Goal: Find specific page/section: Find specific page/section

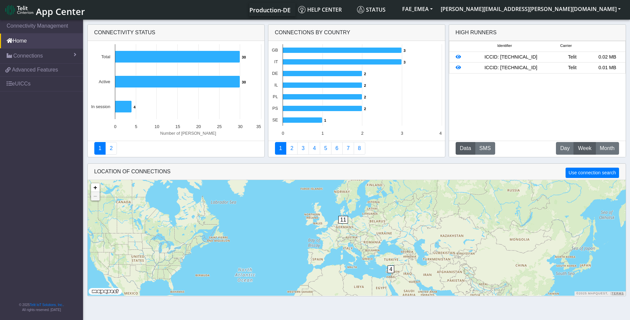
drag, startPoint x: 544, startPoint y: 69, endPoint x: 521, endPoint y: 59, distance: 25.2
click at [521, 59] on ul "Identifier Carrier ICCID: [TECHNICAL_ID] Telit 0.02 MB ICCID: [TECHNICAL_ID] Te…" at bounding box center [537, 57] width 177 height 33
click at [37, 81] on link "eUICCs" at bounding box center [41, 83] width 83 height 15
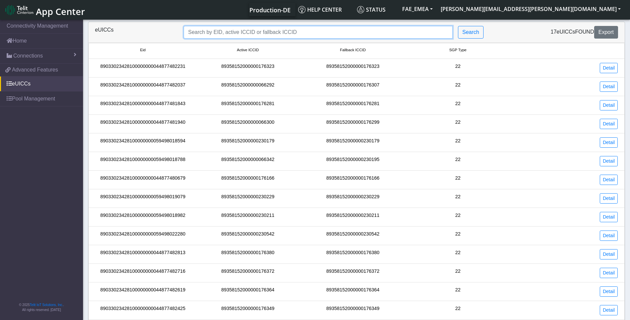
click at [243, 36] on input "Search..." at bounding box center [318, 32] width 269 height 13
paste input "89358152000000066086"
type input "89358152000000066086"
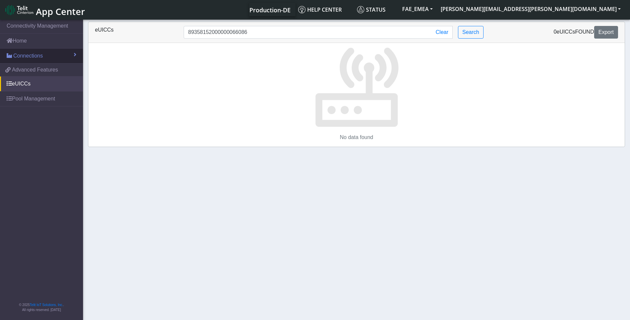
click at [42, 59] on span "Connections" at bounding box center [28, 56] width 30 height 8
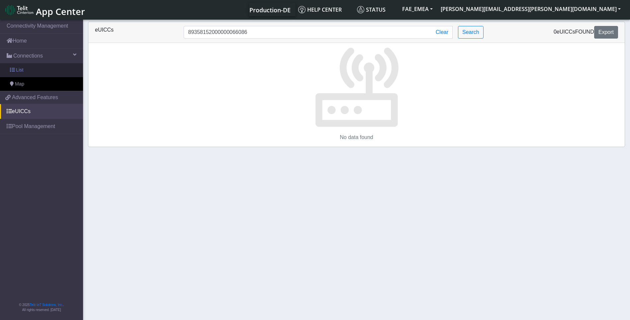
click at [40, 69] on link "List" at bounding box center [41, 70] width 83 height 14
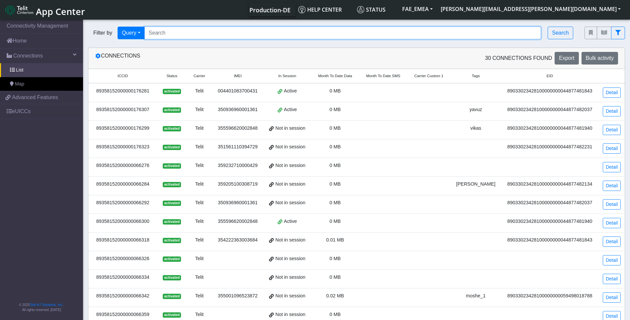
click at [214, 34] on input "Search..." at bounding box center [342, 33] width 397 height 13
paste input "89358152000000066086"
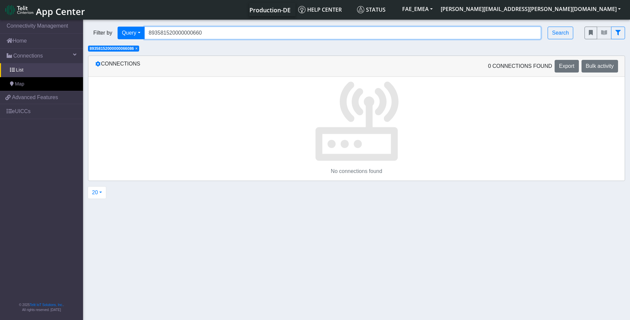
type input "893581520000000660"
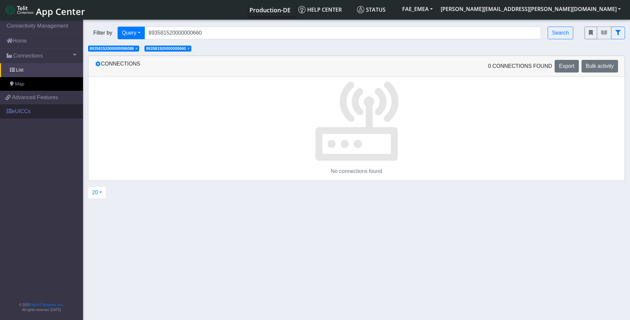
click at [38, 110] on link "eUICCs" at bounding box center [41, 111] width 83 height 15
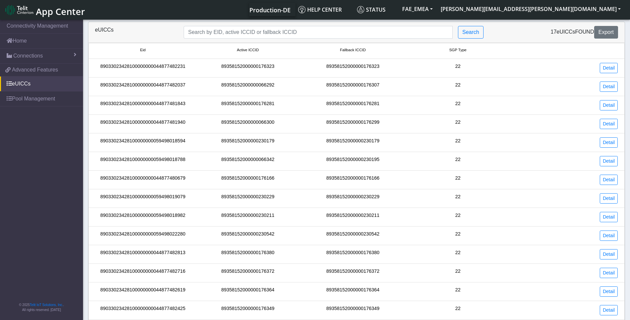
click at [214, 25] on div "eUICCs Search 17 eUICCs found Export" at bounding box center [356, 32] width 536 height 21
click at [217, 37] on input "Search..." at bounding box center [318, 32] width 269 height 13
paste input "89358152000000066094"
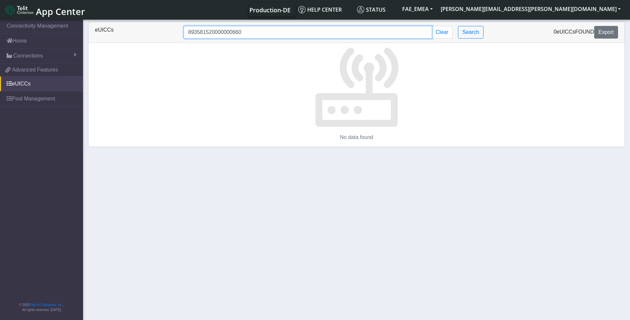
type input "893581520000000660"
click at [437, 11] on button "FAE_EMEA" at bounding box center [417, 9] width 39 height 12
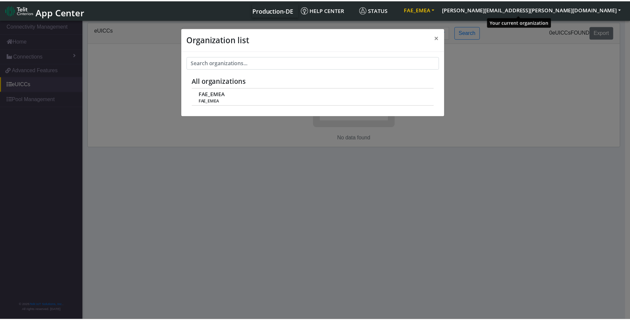
scroll to position [2, 0]
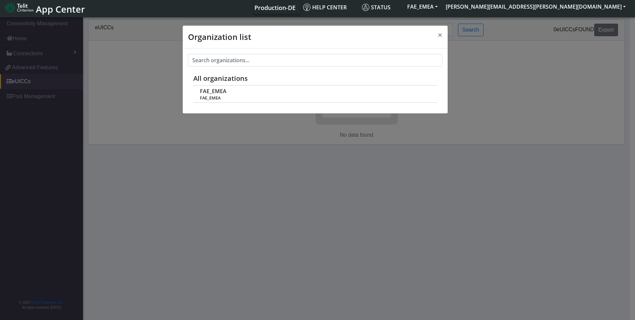
click at [111, 111] on div "Organization list × All organizations FAE_EMEA FAE_EMEA" at bounding box center [317, 168] width 635 height 304
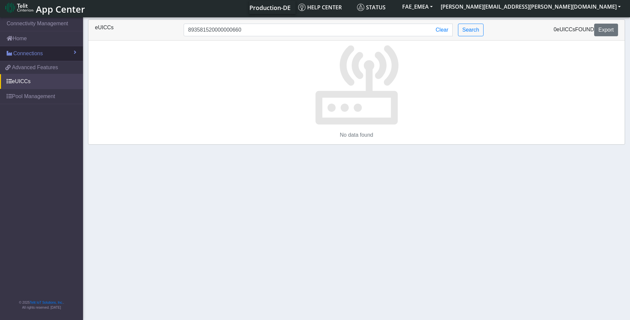
click at [44, 58] on link "Connections" at bounding box center [41, 53] width 83 height 15
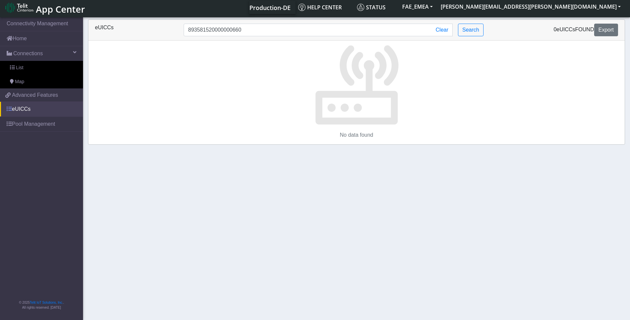
click at [20, 111] on link "eUICCs" at bounding box center [41, 109] width 83 height 15
click at [444, 32] on button "Clear" at bounding box center [442, 30] width 21 height 13
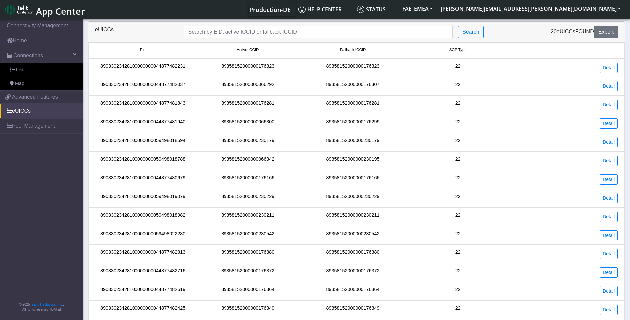
scroll to position [0, 0]
